Goal: Transaction & Acquisition: Purchase product/service

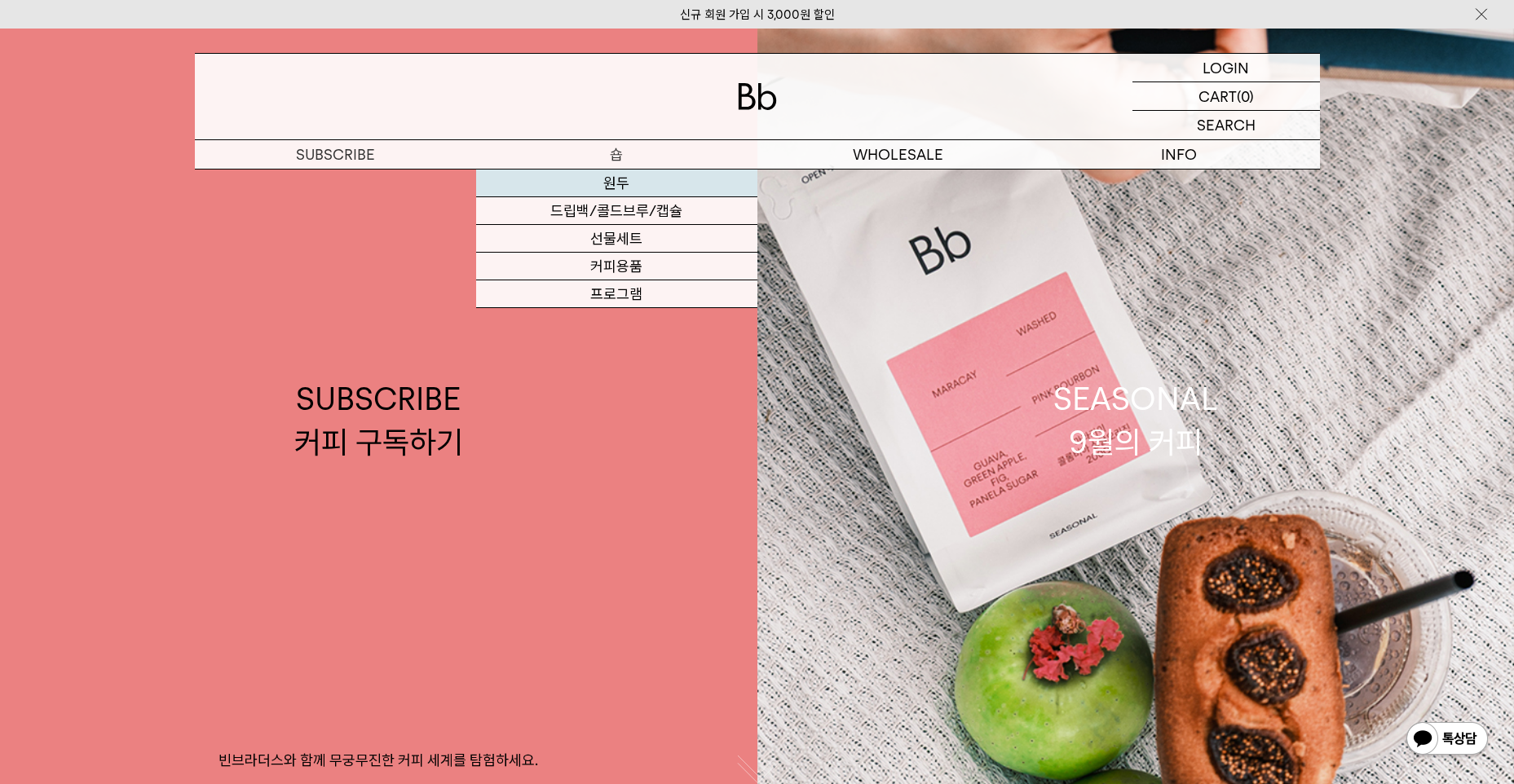
click at [631, 173] on link "원두" at bounding box center [617, 183] width 282 height 27
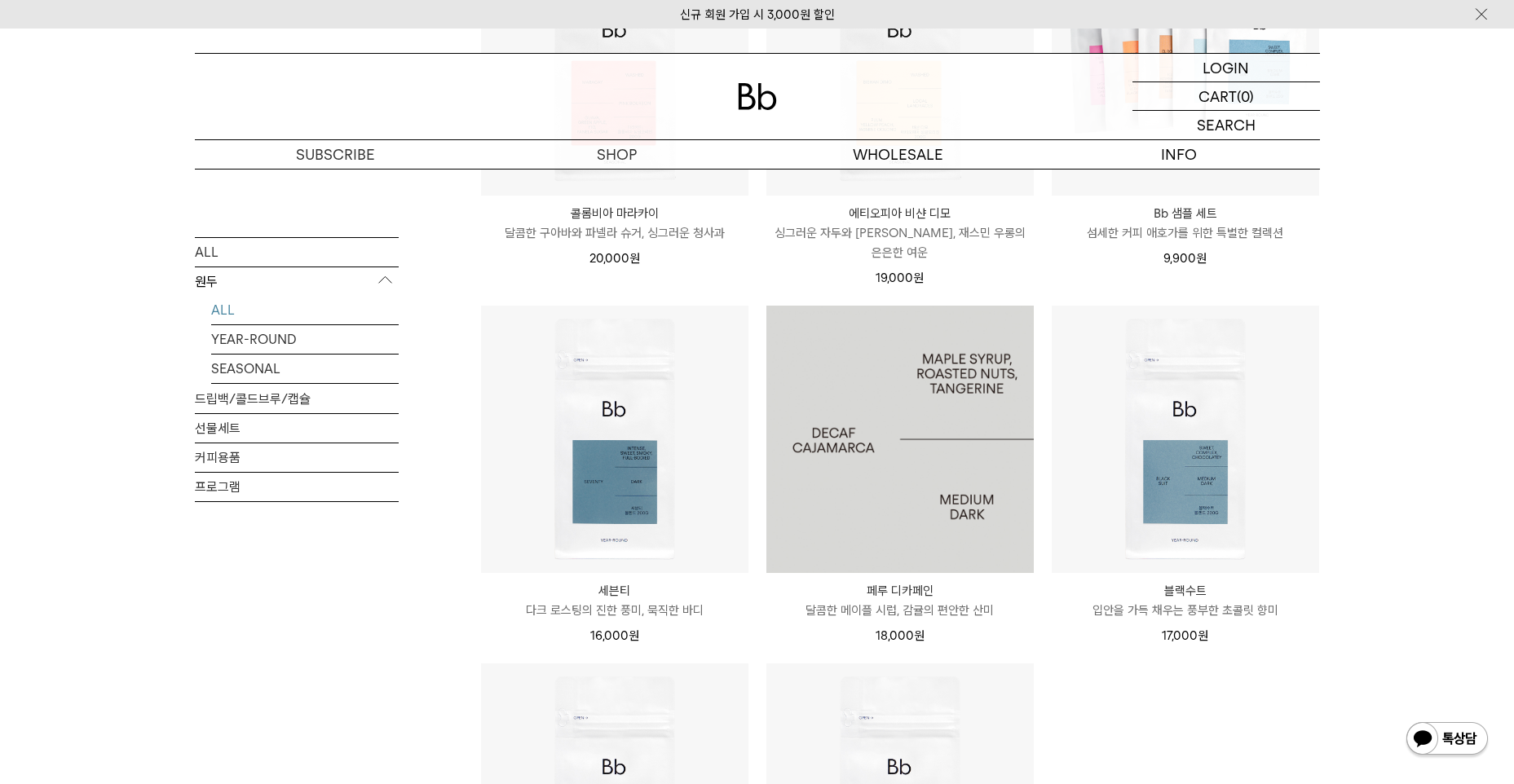
scroll to position [1303, 0]
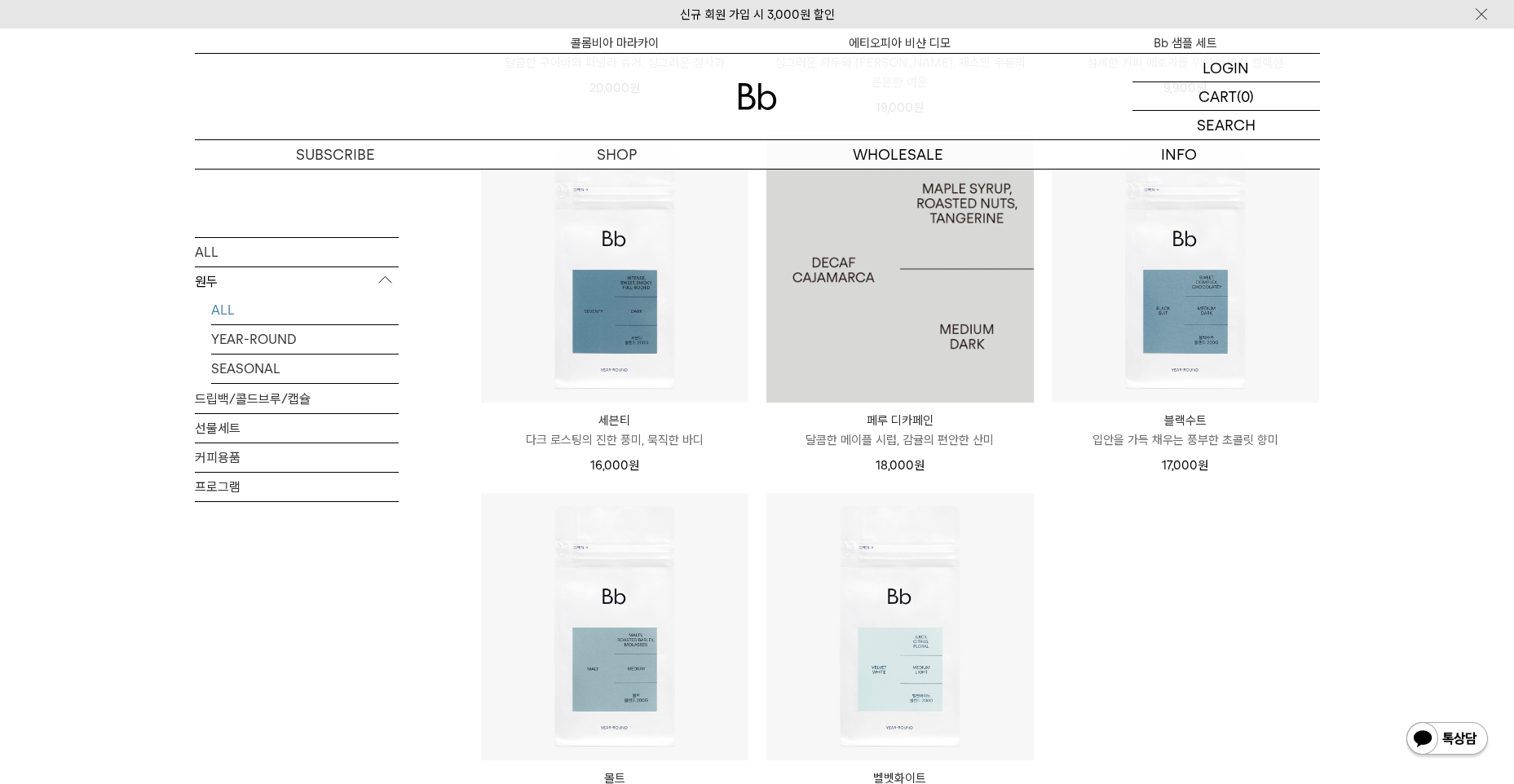
click at [975, 288] on img at bounding box center [900, 269] width 267 height 267
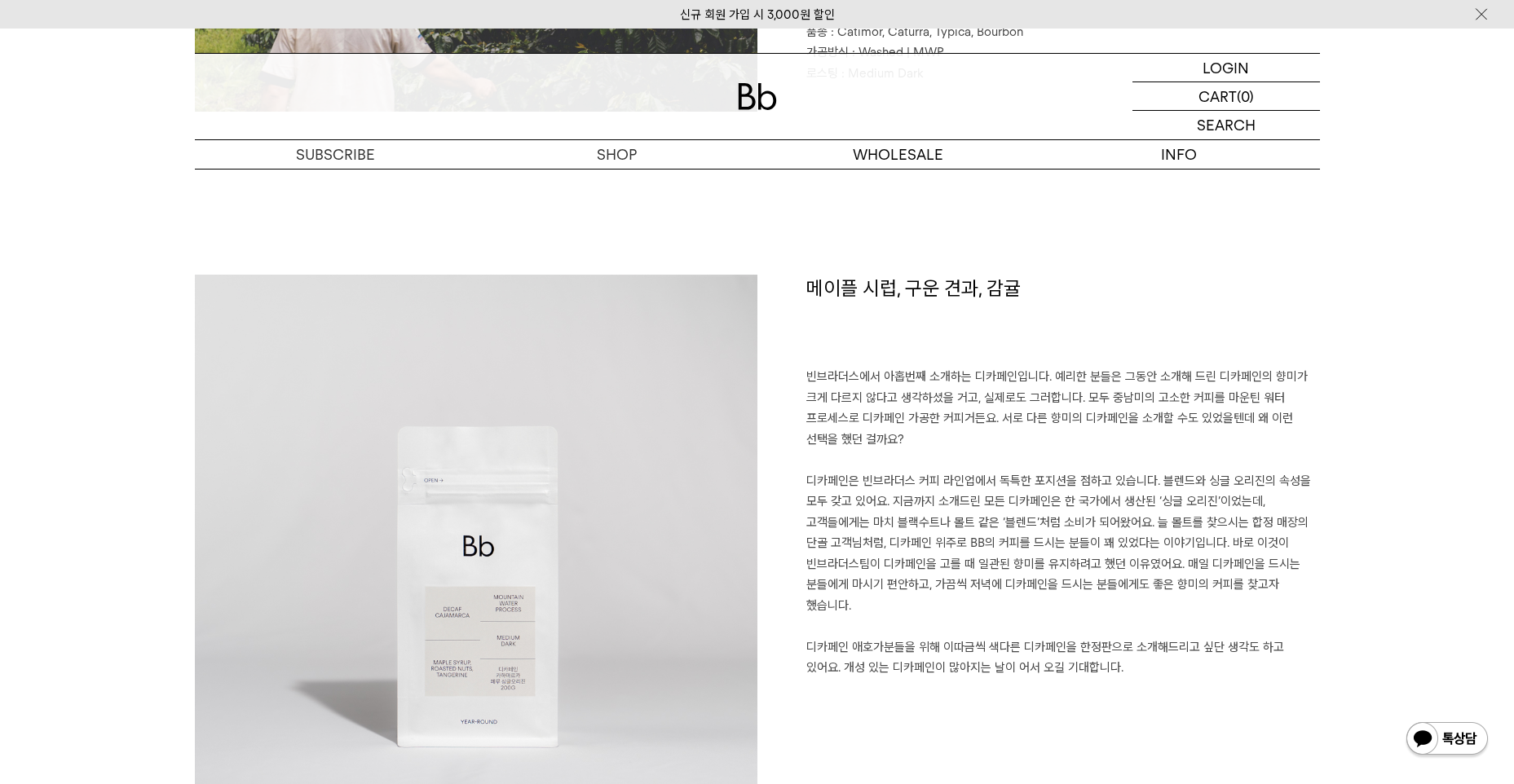
scroll to position [734, 0]
